Goal: Information Seeking & Learning: Learn about a topic

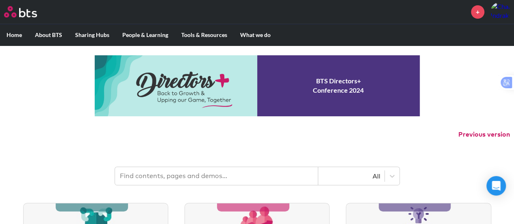
click at [200, 174] on input "text" at bounding box center [216, 176] width 203 height 18
type input "m"
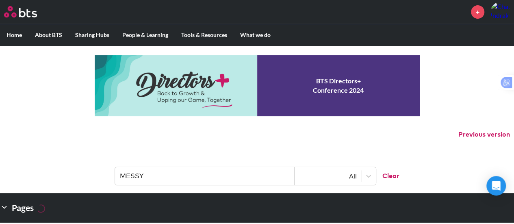
type input "MESSY"
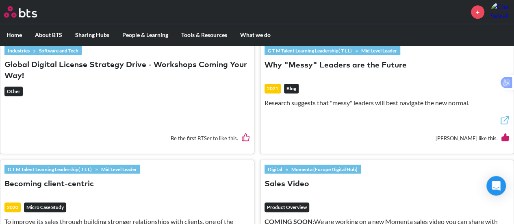
scroll to position [376, 0]
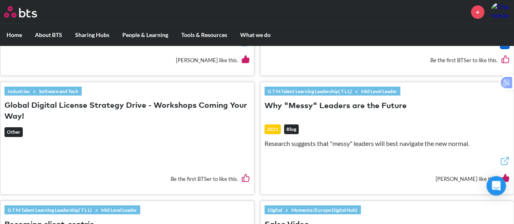
click at [351, 107] on button "Why "Messy" Leaders are the Future" at bounding box center [336, 106] width 142 height 11
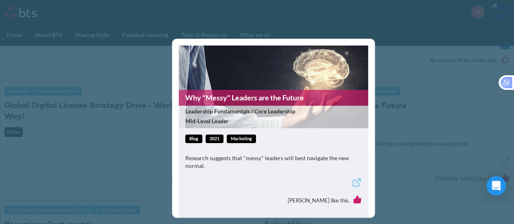
click at [244, 95] on link "Why "Messy" Leaders are the Future" at bounding box center [273, 98] width 189 height 16
click at [440, 112] on div "Why "Messy" Leaders are the Future Leadership Fundamentals / Core Leadership Mi…" at bounding box center [257, 112] width 514 height 224
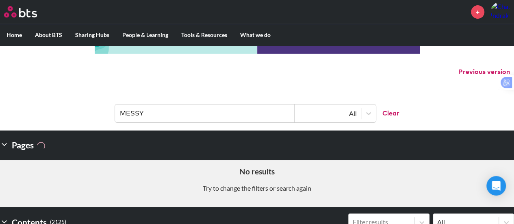
scroll to position [0, 0]
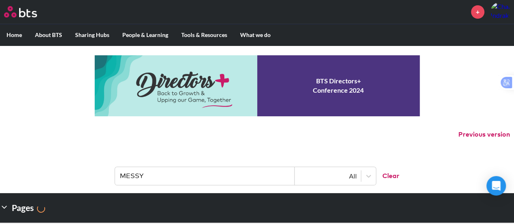
click at [390, 178] on button "Clear" at bounding box center [388, 176] width 24 height 18
